Goal: Transaction & Acquisition: Subscribe to service/newsletter

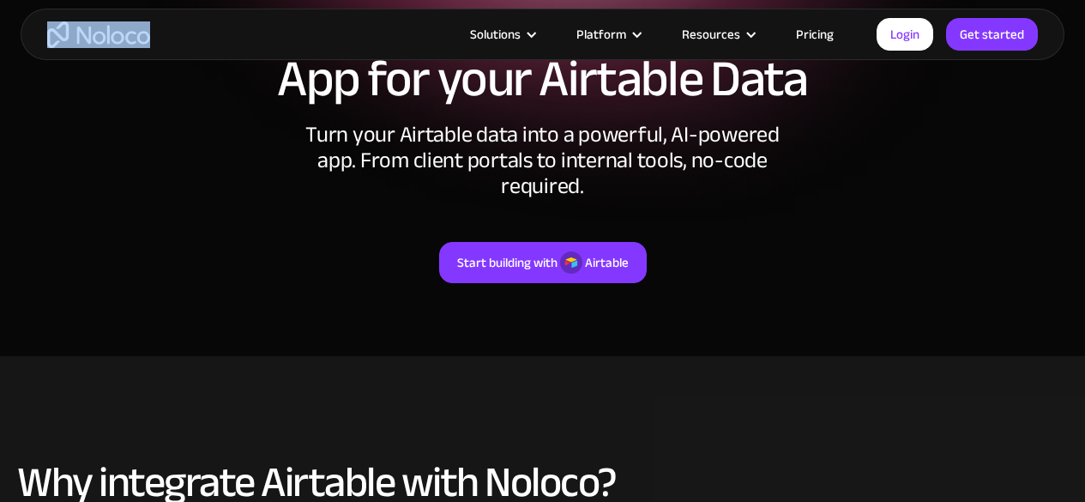
drag, startPoint x: 156, startPoint y: 29, endPoint x: 88, endPoint y: 31, distance: 68.7
click at [88, 31] on div "Solutions Use Cases Business Types Project Management Keep track of customers, …" at bounding box center [543, 34] width 1044 height 51
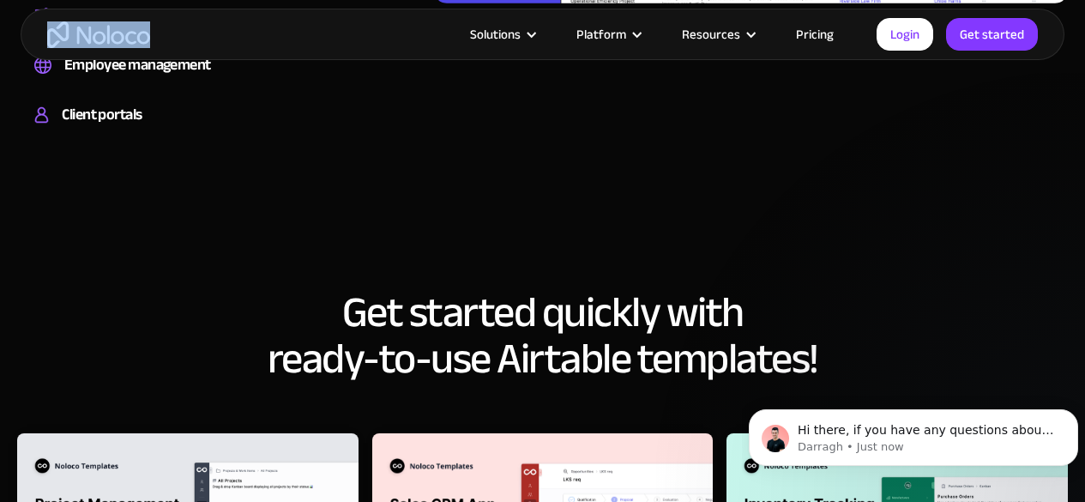
scroll to position [1544, 0]
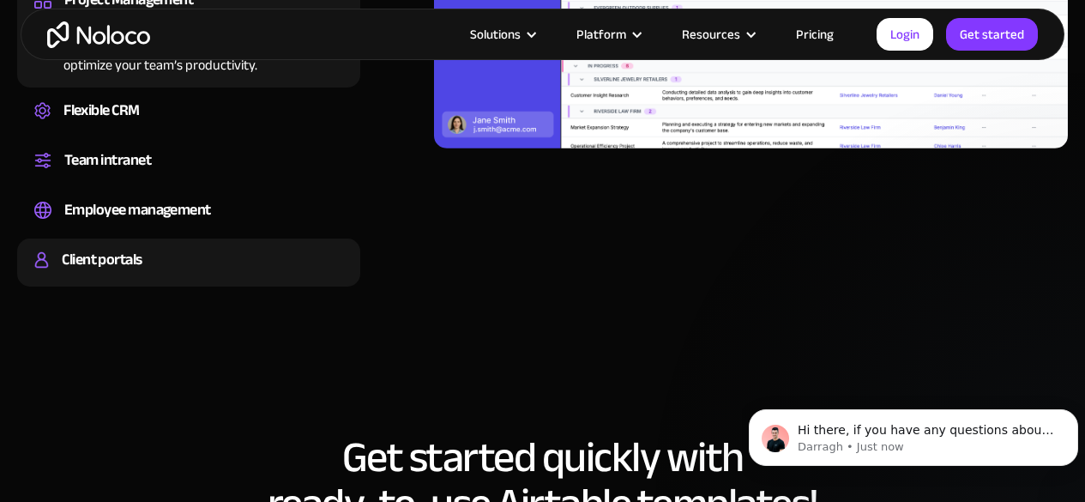
click at [137, 247] on div "Client portals" at bounding box center [102, 260] width 80 height 26
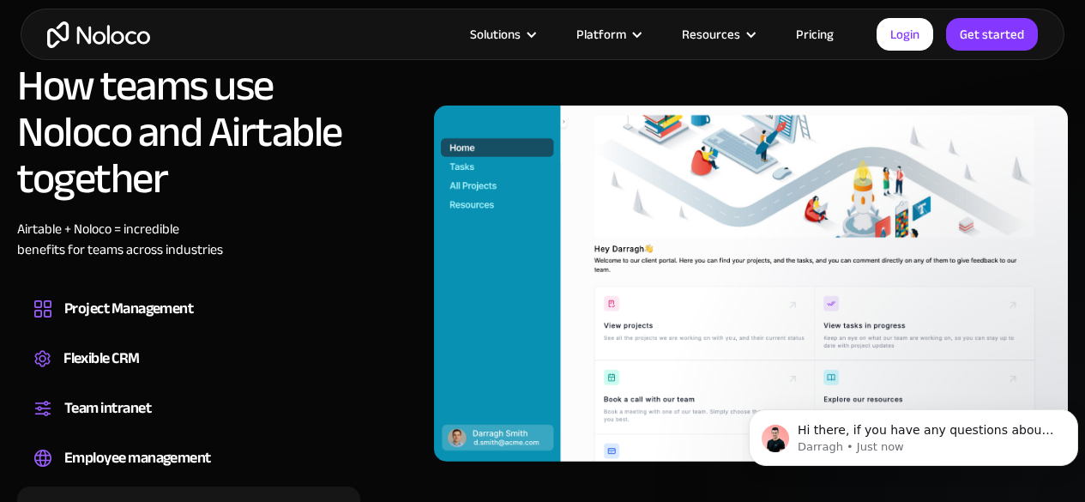
scroll to position [1201, 0]
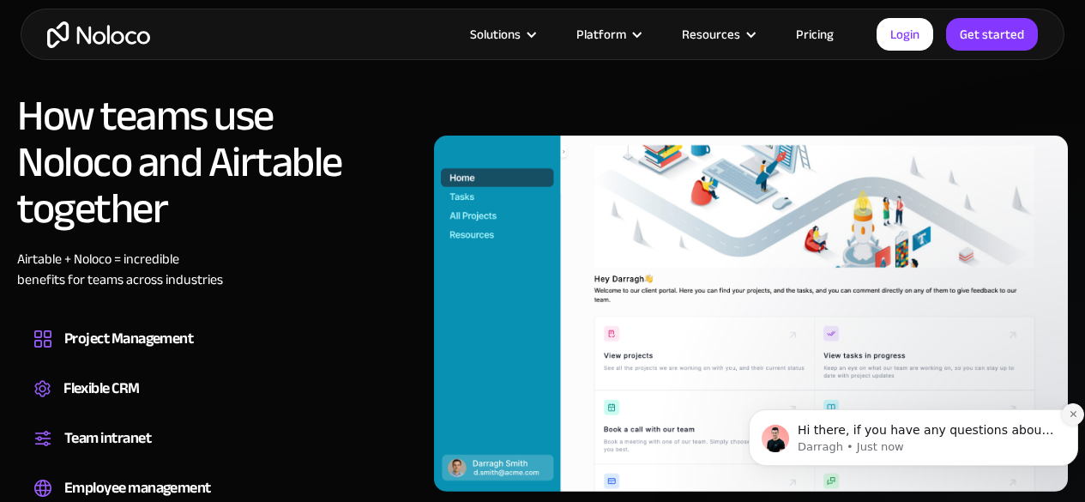
click at [1068, 413] on button "Dismiss notification" at bounding box center [1073, 414] width 22 height 22
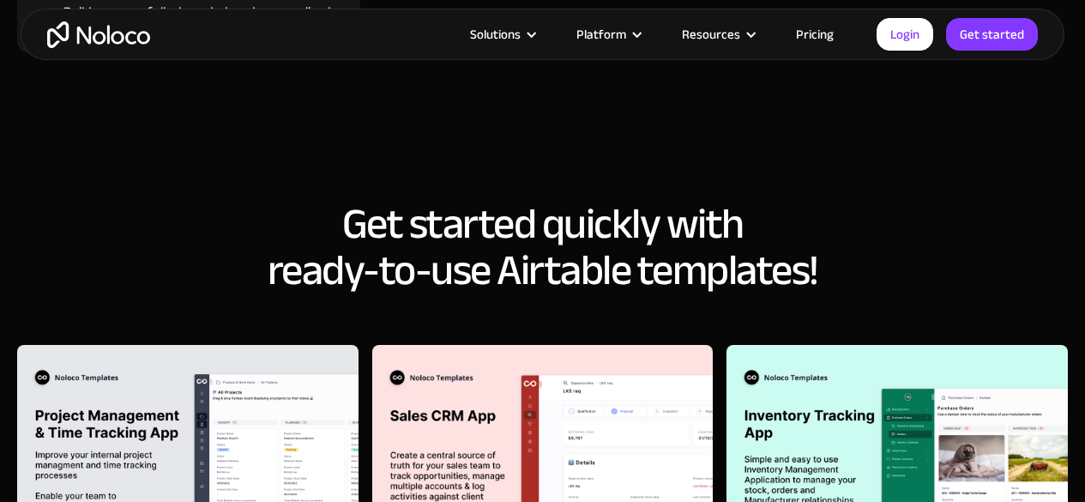
scroll to position [1974, 0]
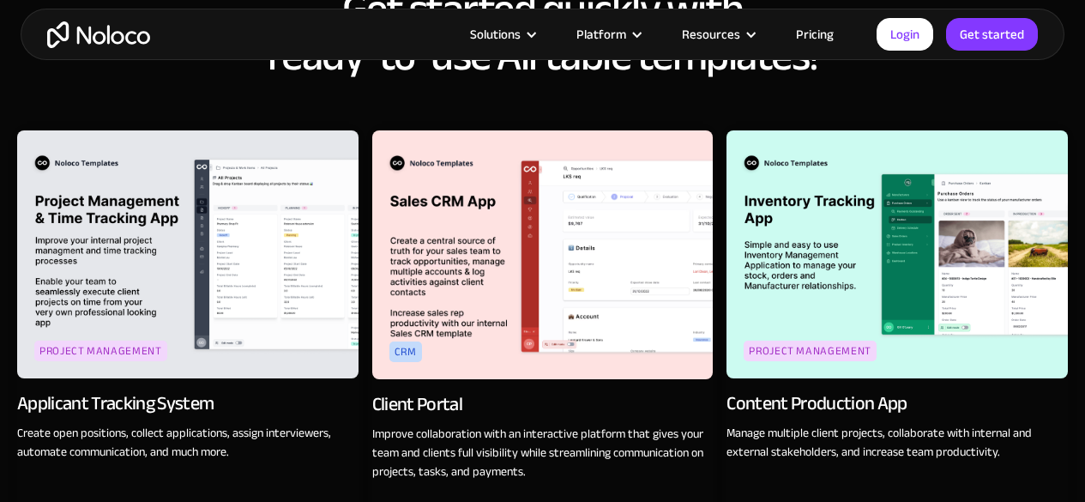
click at [819, 27] on link "Pricing" at bounding box center [815, 34] width 81 height 22
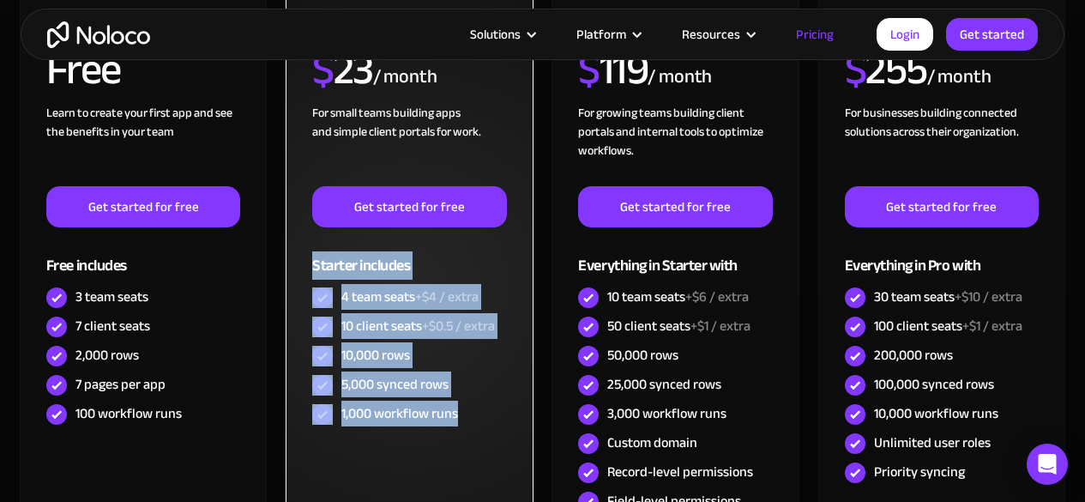
drag, startPoint x: 471, startPoint y: 417, endPoint x: 303, endPoint y: 262, distance: 228.9
click at [303, 262] on div "STARTER $ 23 / month For small teams building apps and simple client portals fo…" at bounding box center [409, 288] width 247 height 602
